Goal: Unclear

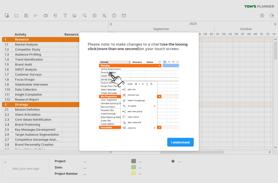
click at [187, 143] on span "I understand" at bounding box center [180, 142] width 19 height 4
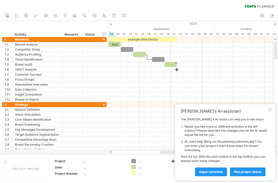
click at [272, 110] on div at bounding box center [270, 110] width 4 height 4
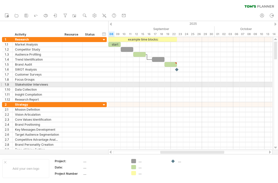
click at [235, 86] on div at bounding box center [190, 84] width 164 height 5
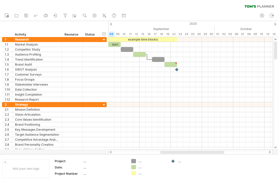
click at [249, 88] on div at bounding box center [190, 89] width 164 height 5
click at [252, 89] on div at bounding box center [190, 89] width 164 height 5
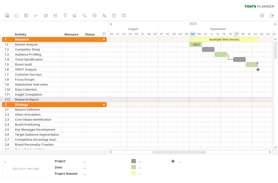
click at [235, 100] on div at bounding box center [190, 99] width 164 height 5
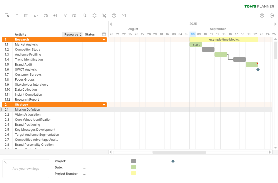
click at [230, 111] on div at bounding box center [190, 109] width 164 height 5
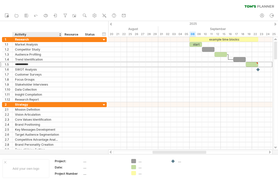
click at [20, 62] on input "**********" at bounding box center [37, 64] width 45 height 5
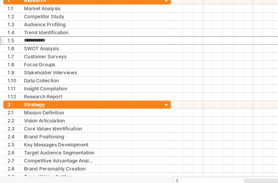
click at [32, 62] on input "**********" at bounding box center [37, 64] width 45 height 5
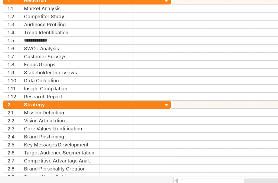
type input "**********"
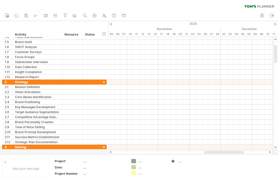
click at [215, 97] on div at bounding box center [190, 97] width 164 height 5
click at [219, 96] on div at bounding box center [190, 97] width 164 height 5
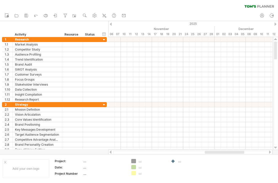
click at [225, 62] on div at bounding box center [190, 64] width 164 height 5
click at [137, 45] on div at bounding box center [190, 44] width 164 height 5
click at [159, 48] on div at bounding box center [190, 49] width 164 height 5
click at [151, 50] on div at bounding box center [190, 49] width 164 height 5
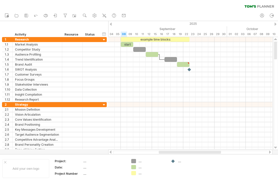
click at [207, 60] on div at bounding box center [190, 59] width 164 height 5
click at [191, 68] on div at bounding box center [190, 69] width 6 height 5
click at [191, 69] on div at bounding box center [190, 69] width 6 height 5
click at [187, 64] on div at bounding box center [183, 64] width 13 height 5
click at [199, 63] on div at bounding box center [190, 64] width 164 height 5
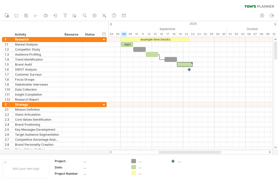
click at [193, 63] on div at bounding box center [192, 63] width 2 height 2
type textarea "**********"
click at [205, 65] on div at bounding box center [204, 64] width 16 height 5
click at [211, 90] on div at bounding box center [190, 89] width 164 height 5
click at [75, 102] on div at bounding box center [72, 104] width 15 height 5
